Goal: Information Seeking & Learning: Learn about a topic

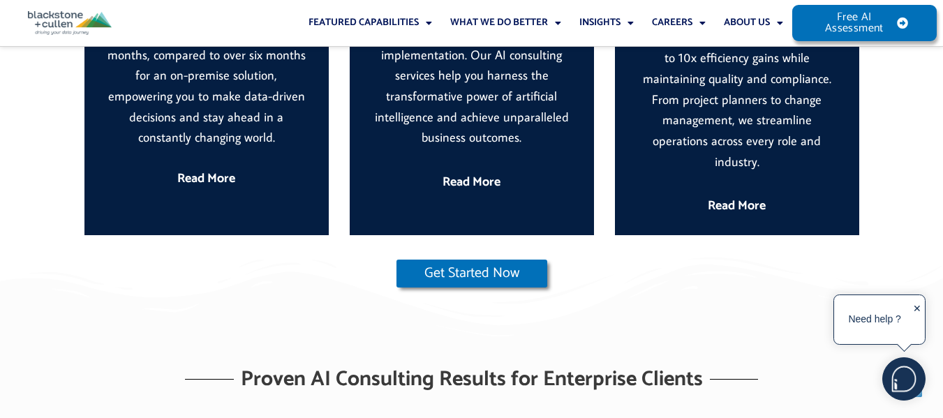
scroll to position [698, 0]
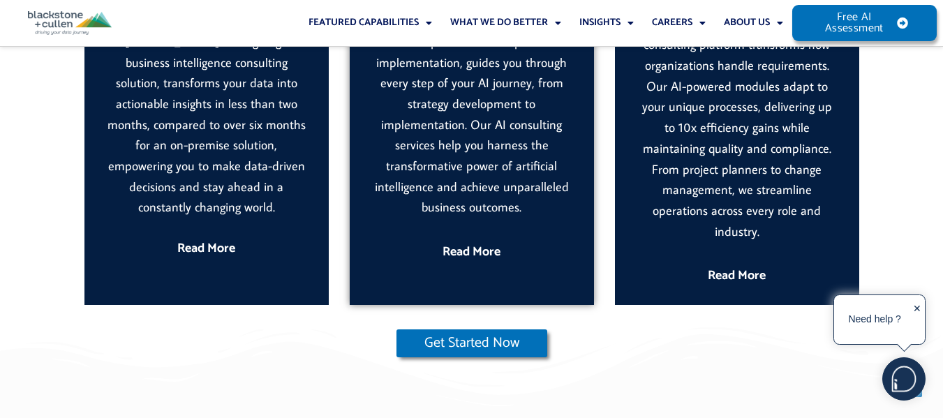
click at [486, 263] on link "Read More" at bounding box center [472, 252] width 58 height 21
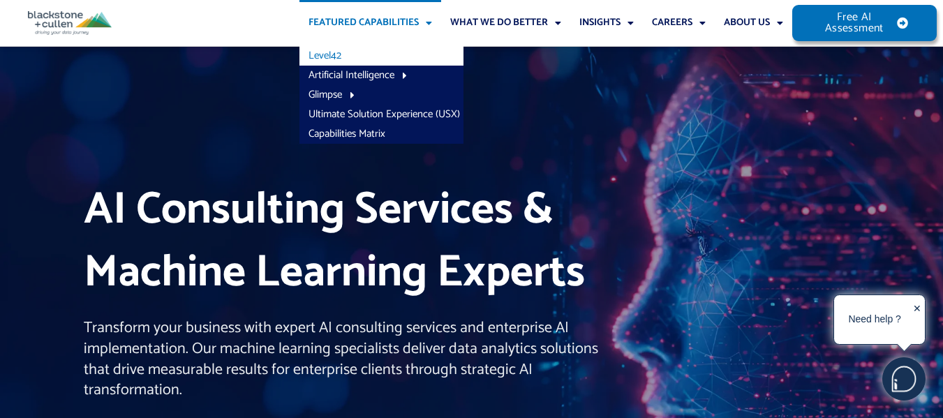
click at [349, 57] on link "Level42" at bounding box center [382, 56] width 164 height 20
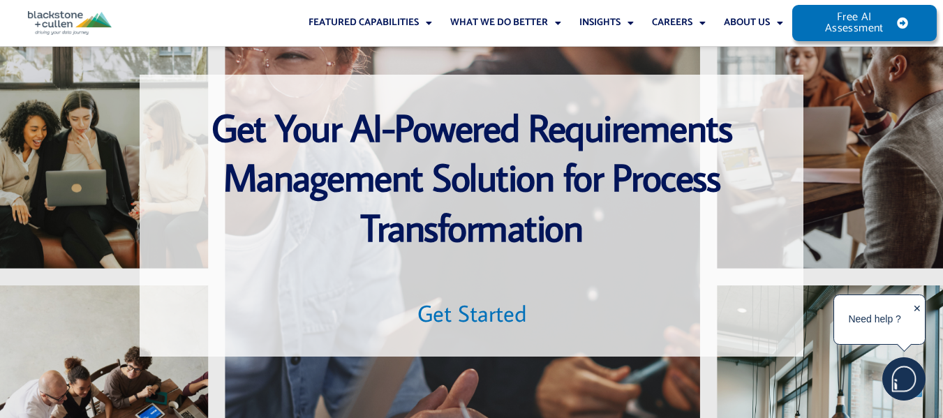
scroll to position [4888, 0]
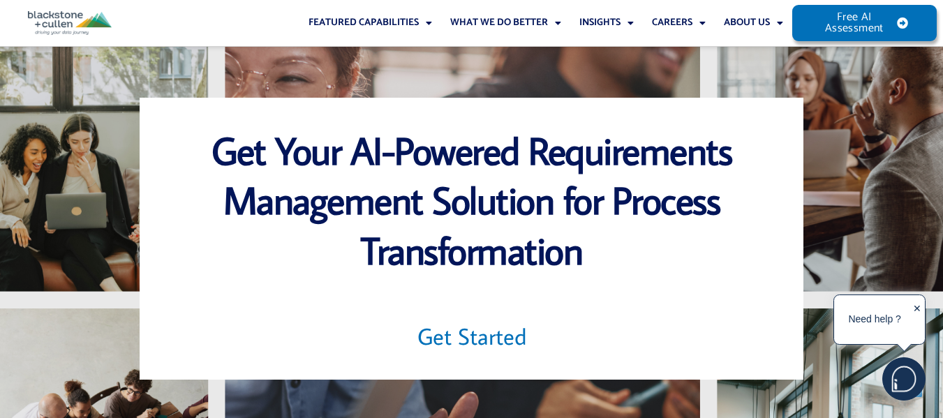
click at [457, 322] on h2 "Get Started" at bounding box center [472, 337] width 608 height 30
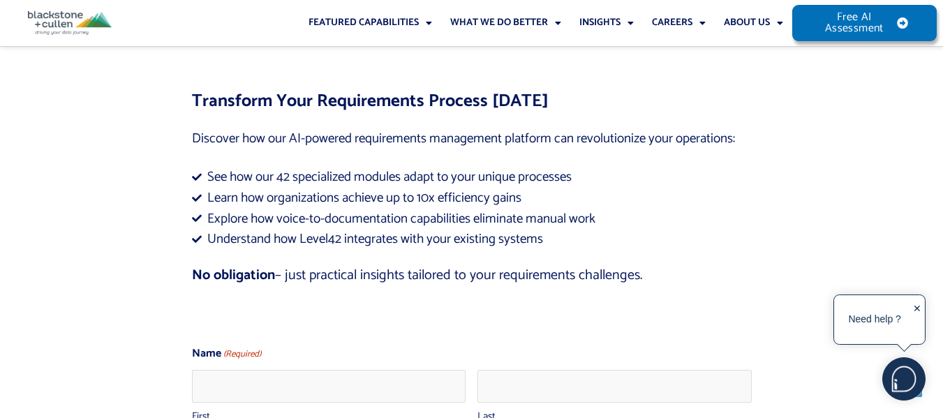
scroll to position [5654, 0]
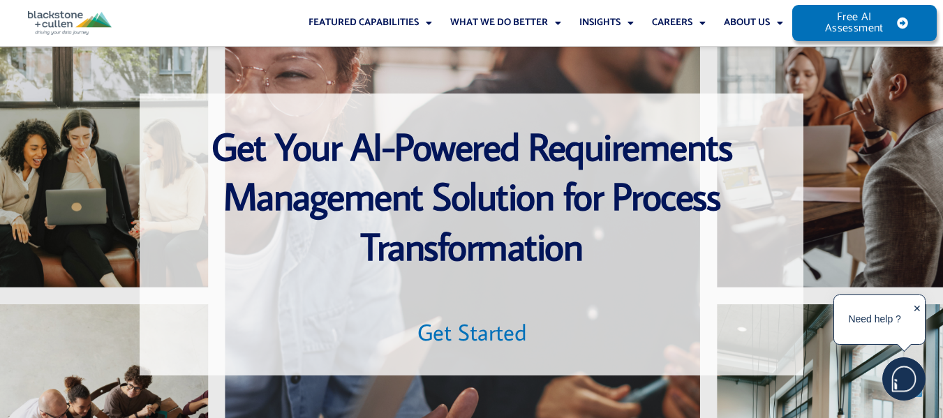
scroll to position [4888, 0]
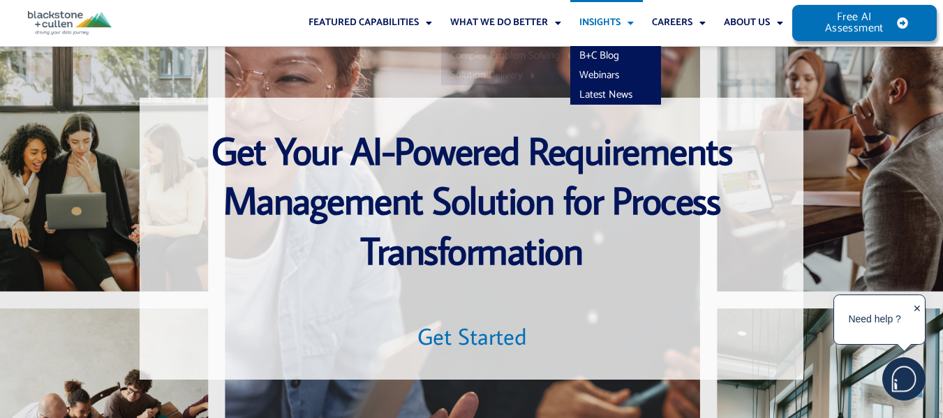
click at [581, 25] on link "Insights" at bounding box center [607, 23] width 73 height 46
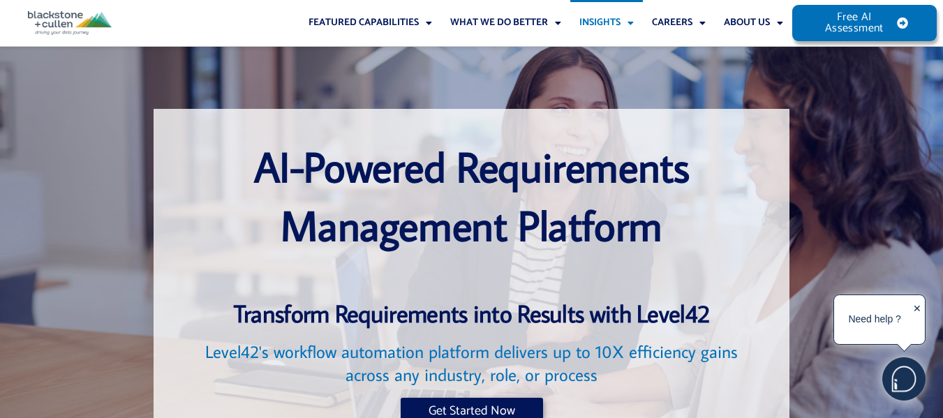
click at [591, 25] on link "Insights" at bounding box center [607, 23] width 73 height 46
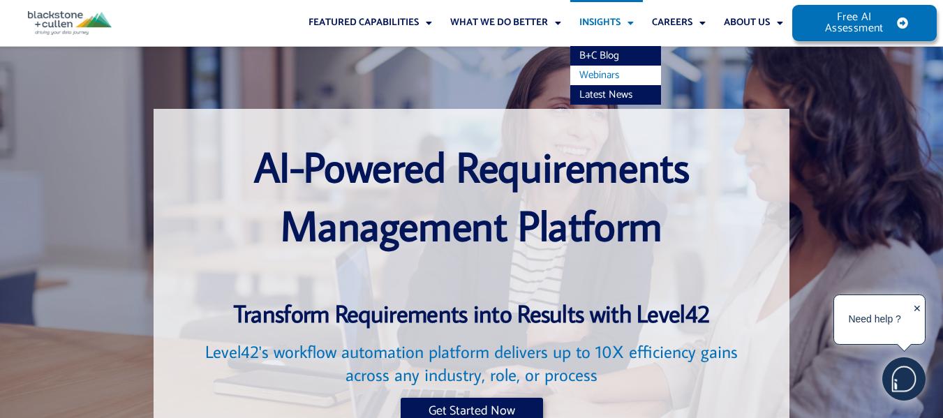
click at [589, 66] on link "Webinars" at bounding box center [616, 76] width 91 height 20
